Goal: Navigation & Orientation: Find specific page/section

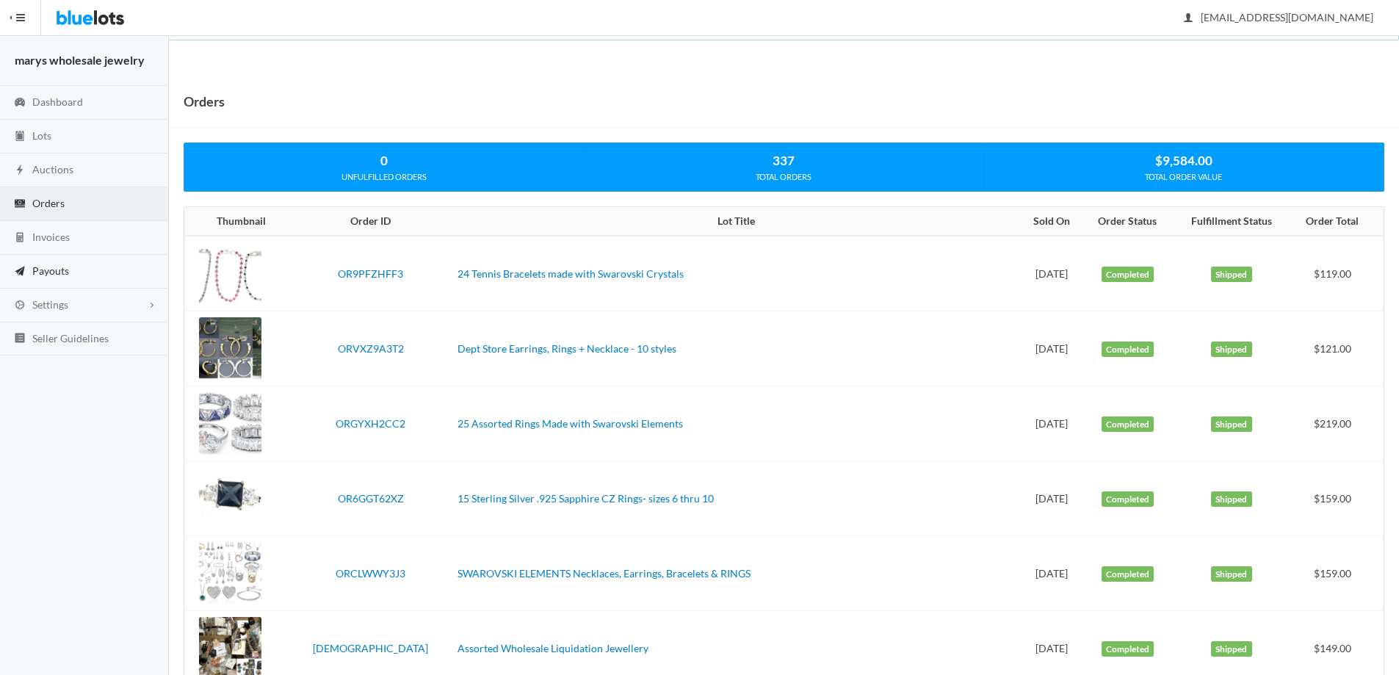
click at [54, 266] on span "Payouts" at bounding box center [50, 270] width 37 height 12
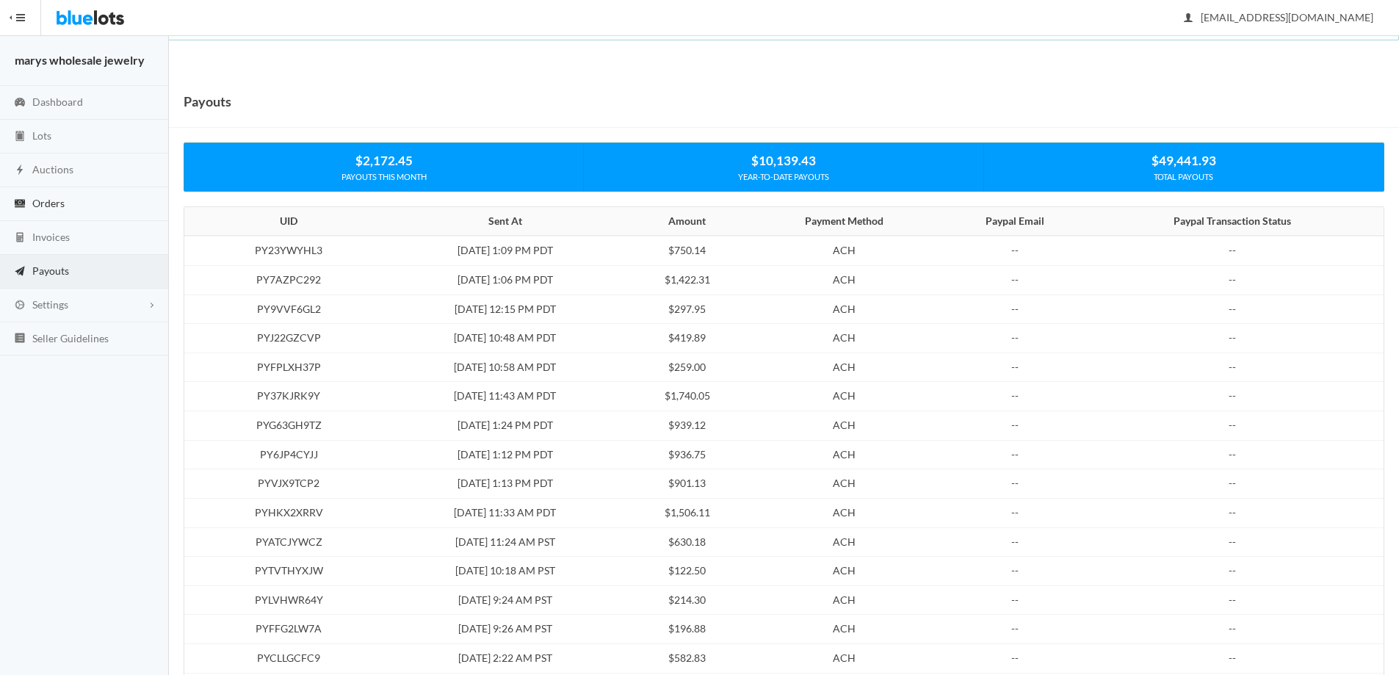
click at [44, 205] on span "Orders" at bounding box center [48, 203] width 32 height 12
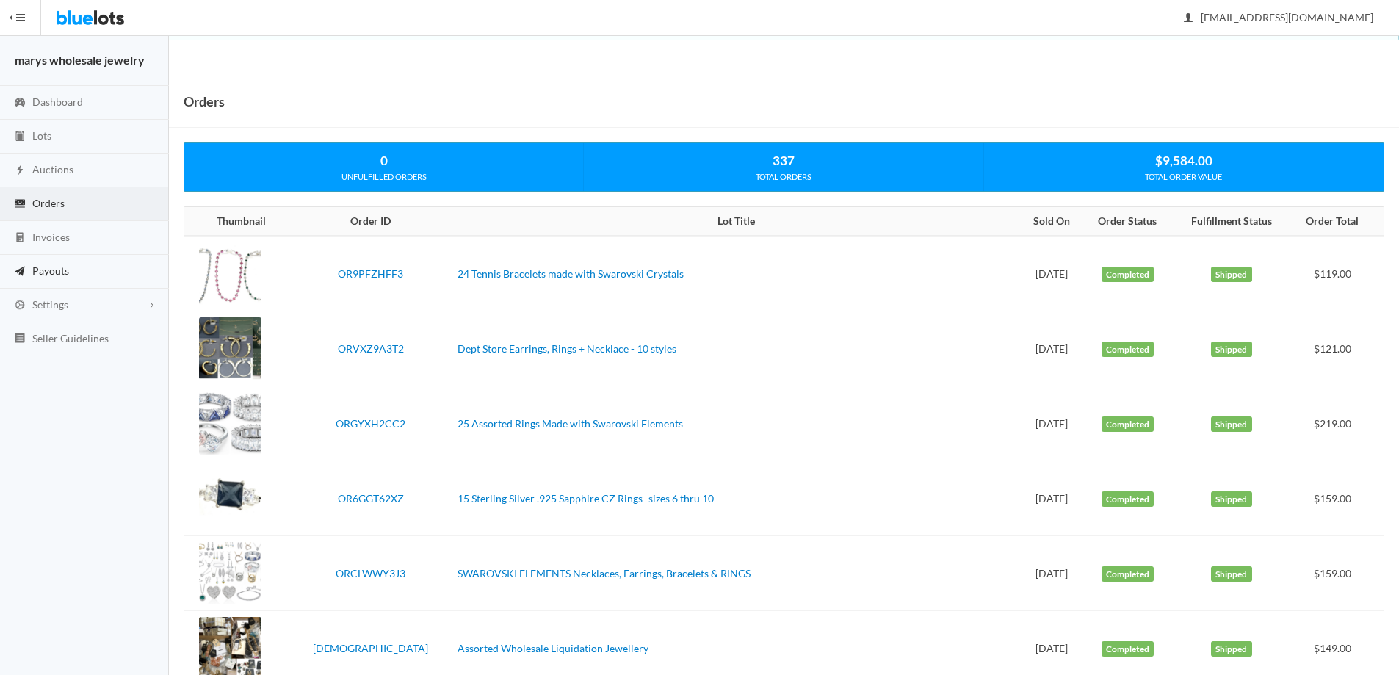
click at [65, 270] on span "Payouts" at bounding box center [50, 270] width 37 height 12
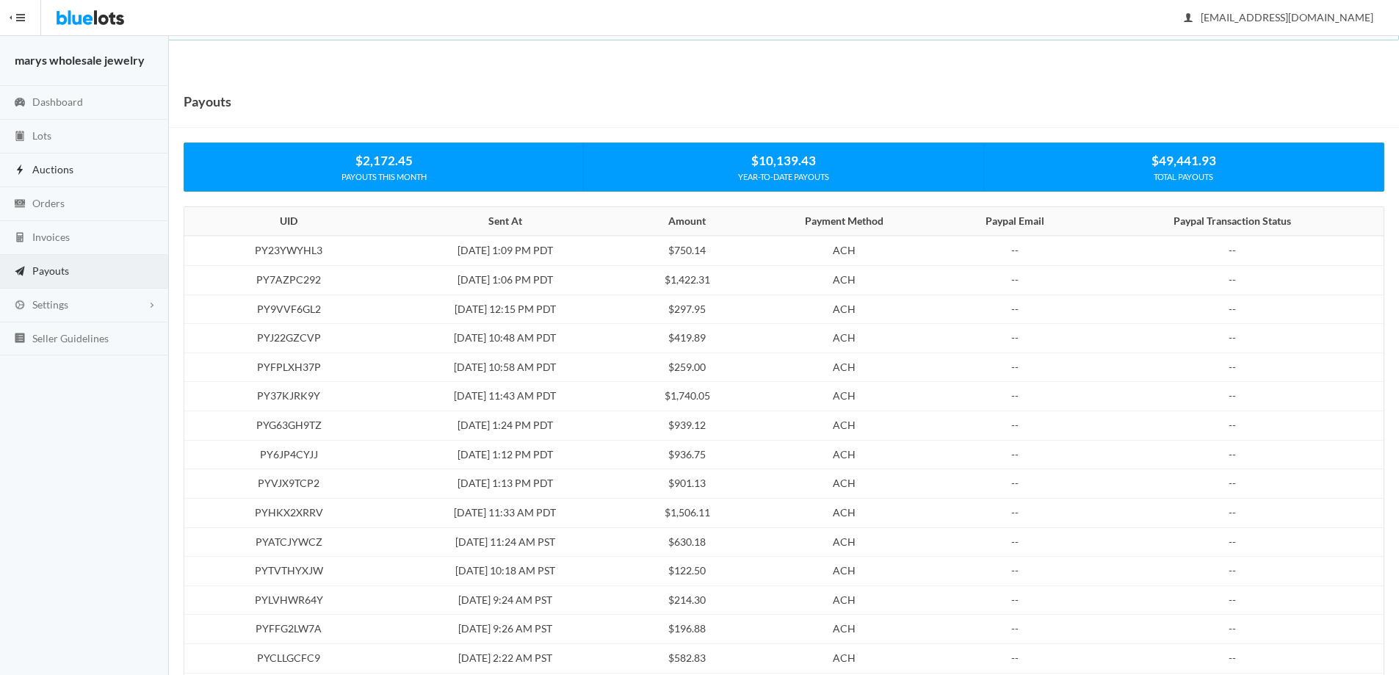
click at [65, 166] on span "Auctions" at bounding box center [52, 169] width 41 height 12
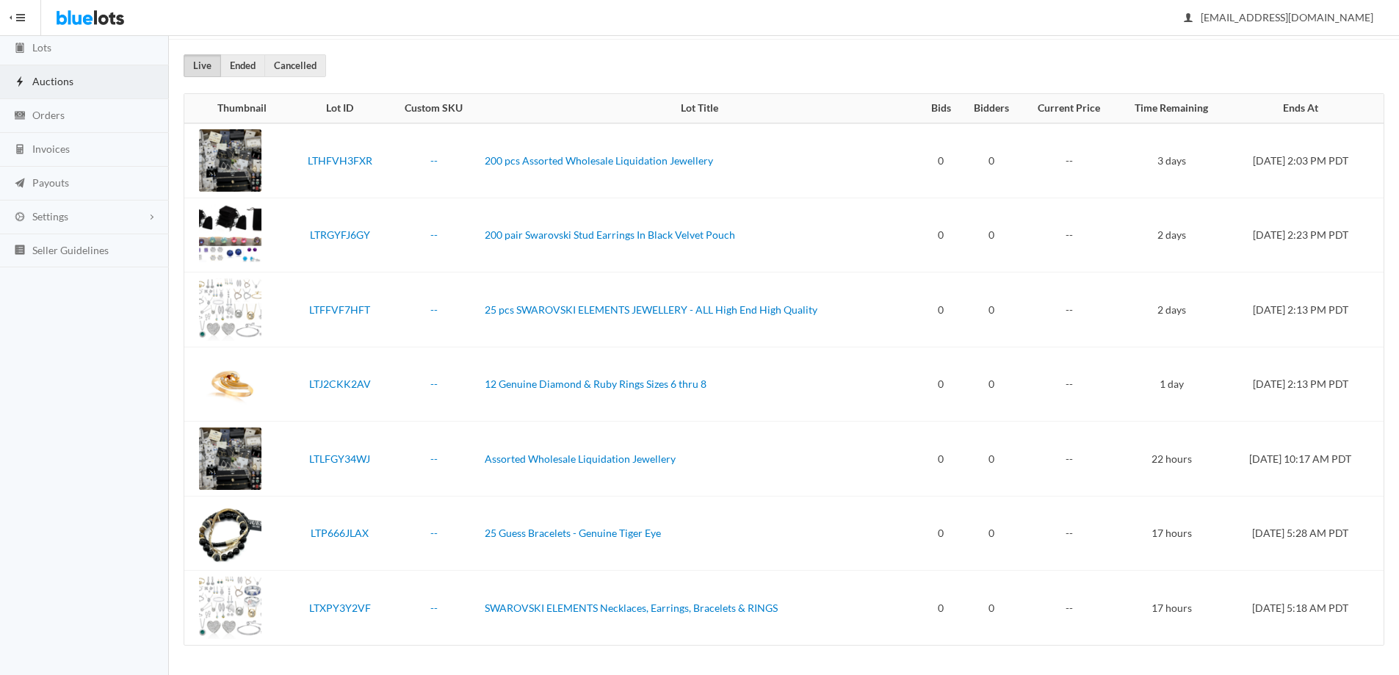
scroll to position [29, 0]
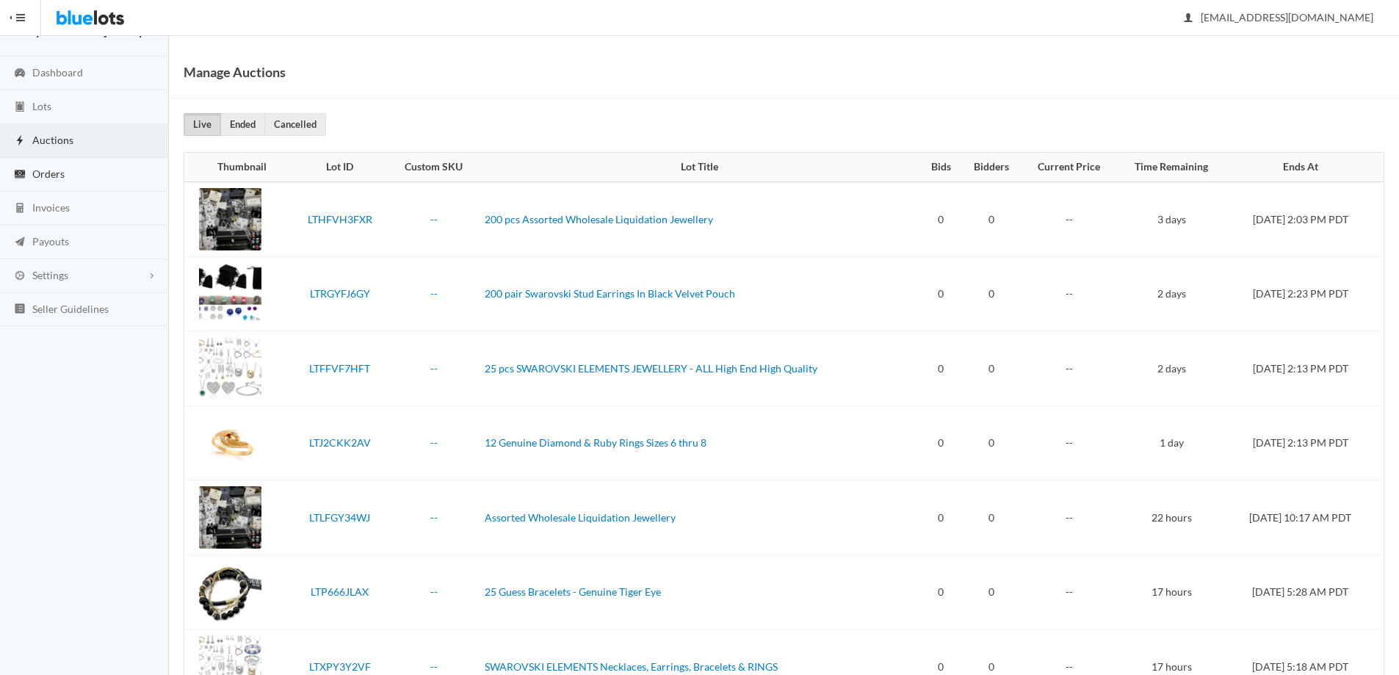
click at [73, 174] on link "Orders" at bounding box center [84, 175] width 169 height 34
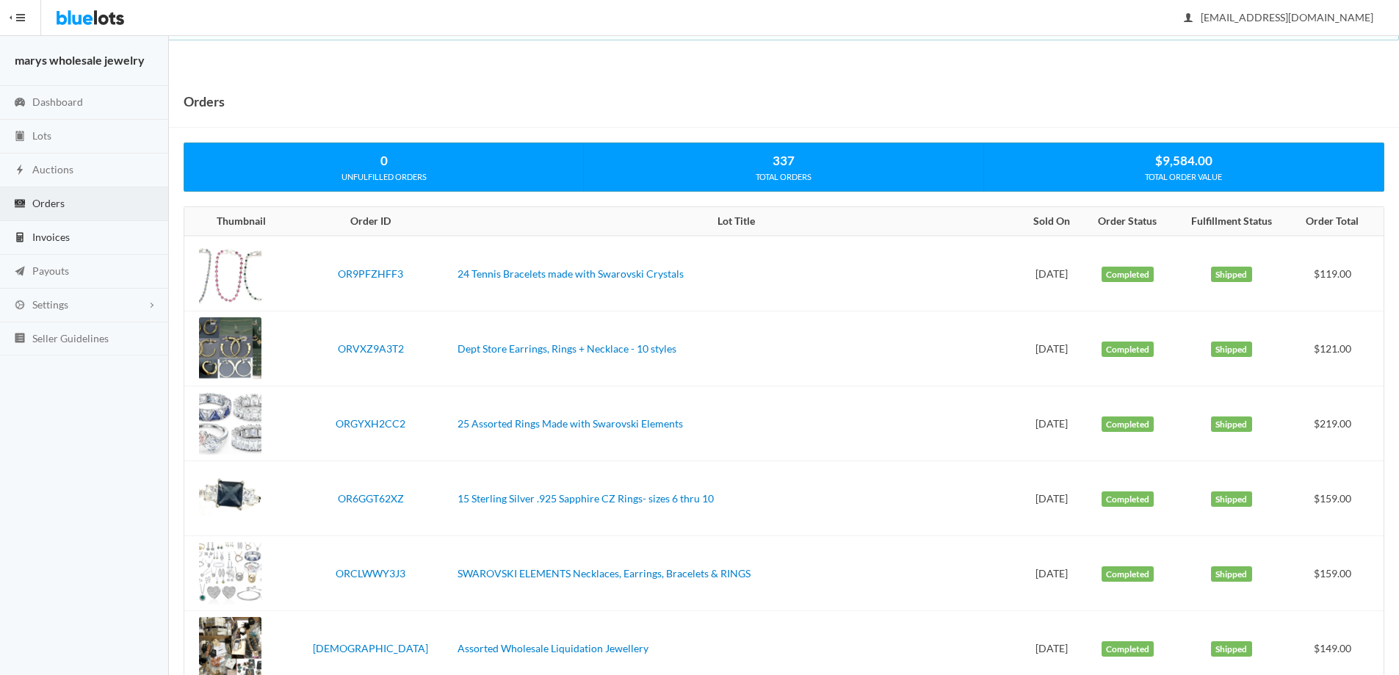
click at [84, 239] on link "Invoices" at bounding box center [84, 238] width 169 height 34
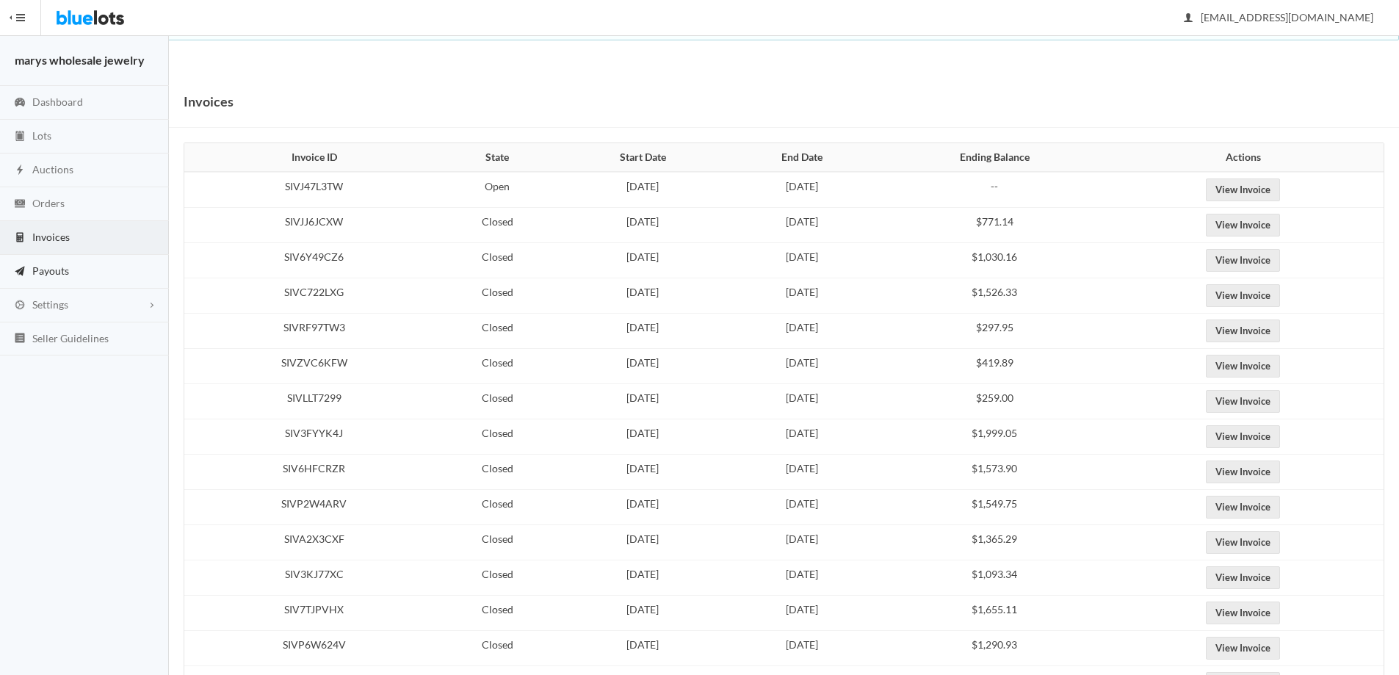
click at [46, 265] on span "Payouts" at bounding box center [50, 270] width 37 height 12
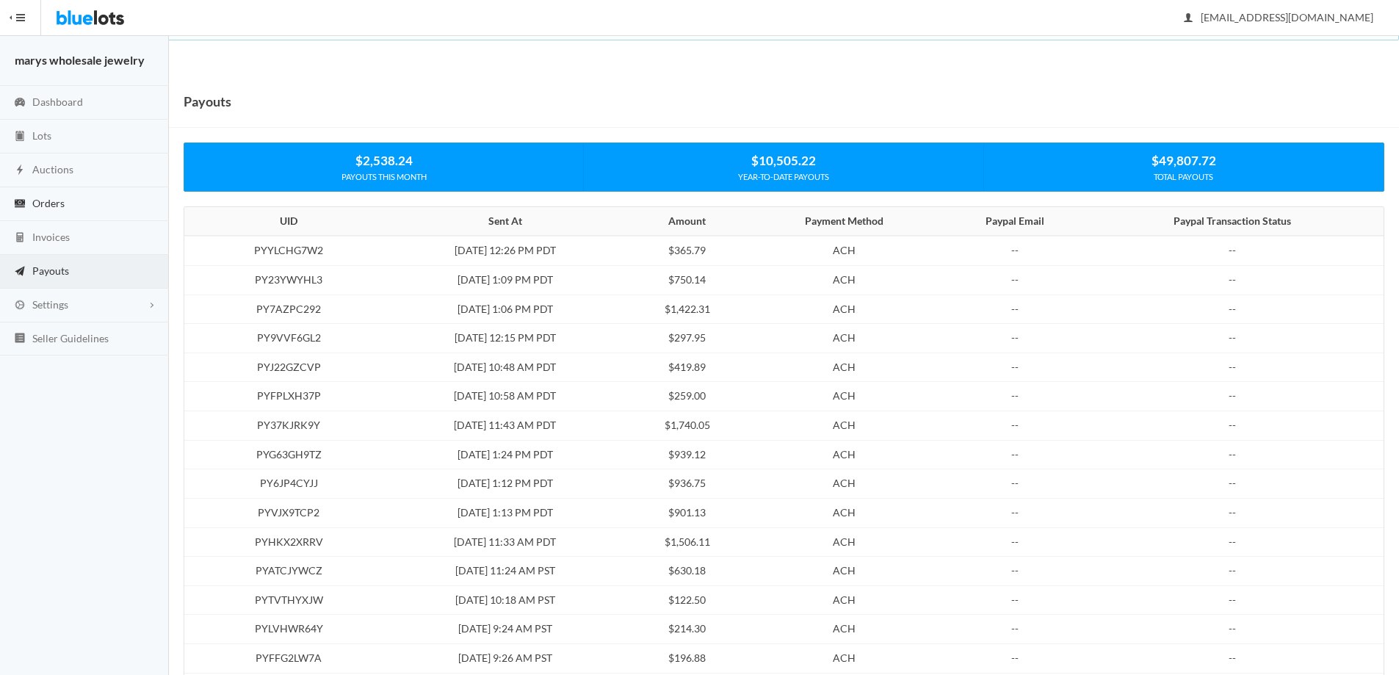
click at [85, 199] on link "Orders" at bounding box center [84, 204] width 169 height 34
